Goal: Check status

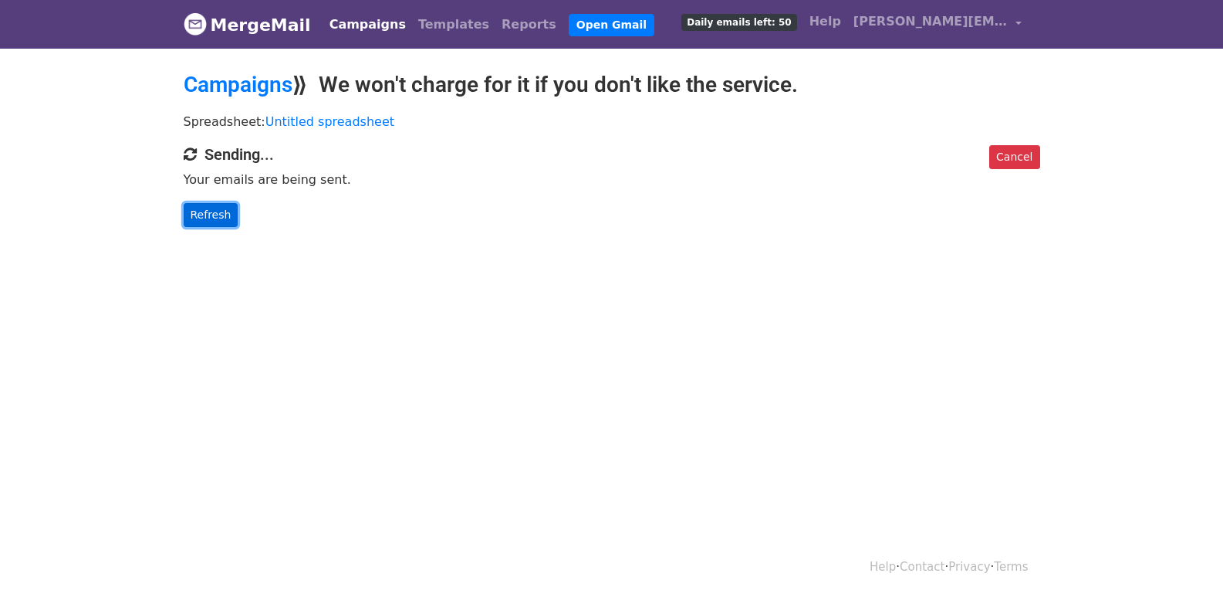
click at [210, 204] on link "Refresh" at bounding box center [211, 215] width 55 height 24
click at [218, 215] on link "Refresh" at bounding box center [211, 215] width 55 height 24
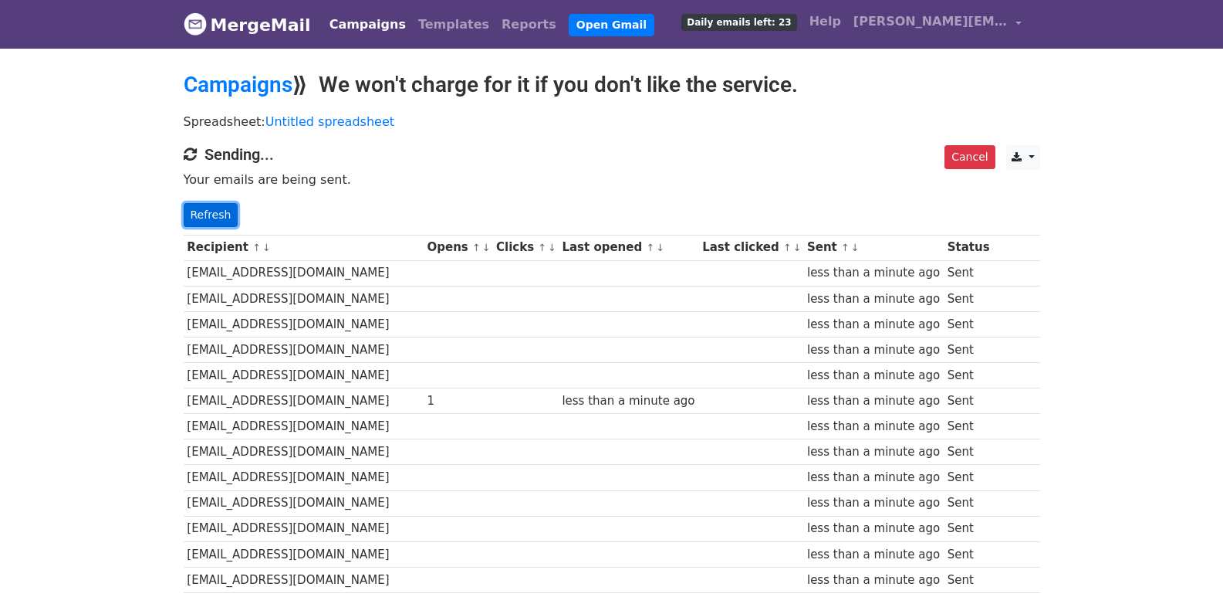
click at [214, 214] on link "Refresh" at bounding box center [211, 215] width 55 height 24
